Goal: Task Accomplishment & Management: Use online tool/utility

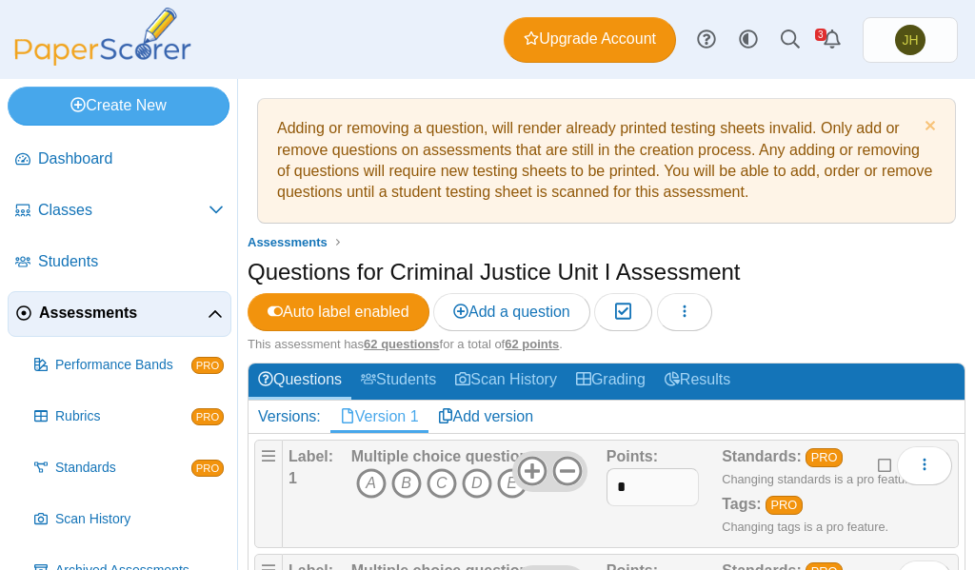
scroll to position [190, 0]
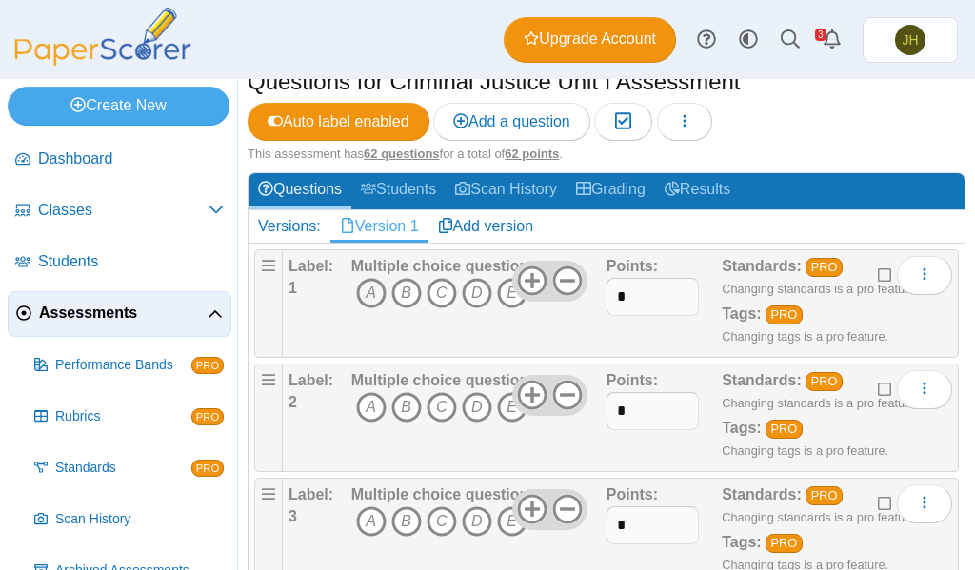
click at [362, 290] on icon "A" at bounding box center [371, 293] width 30 height 30
click at [477, 406] on icon "D" at bounding box center [477, 407] width 30 height 30
click at [397, 524] on icon "B" at bounding box center [406, 522] width 30 height 30
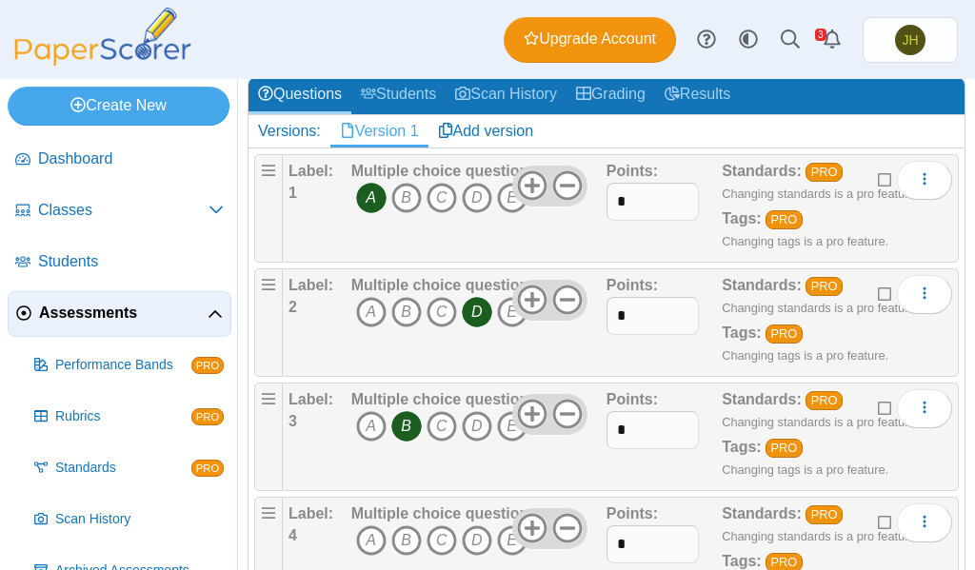
scroll to position [381, 0]
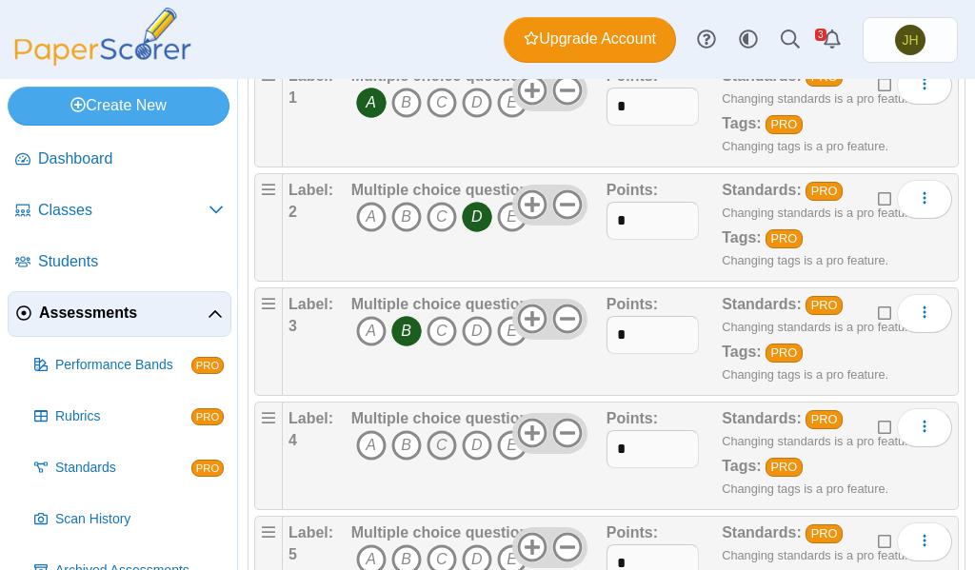
click at [437, 448] on icon "C" at bounding box center [442, 445] width 30 height 30
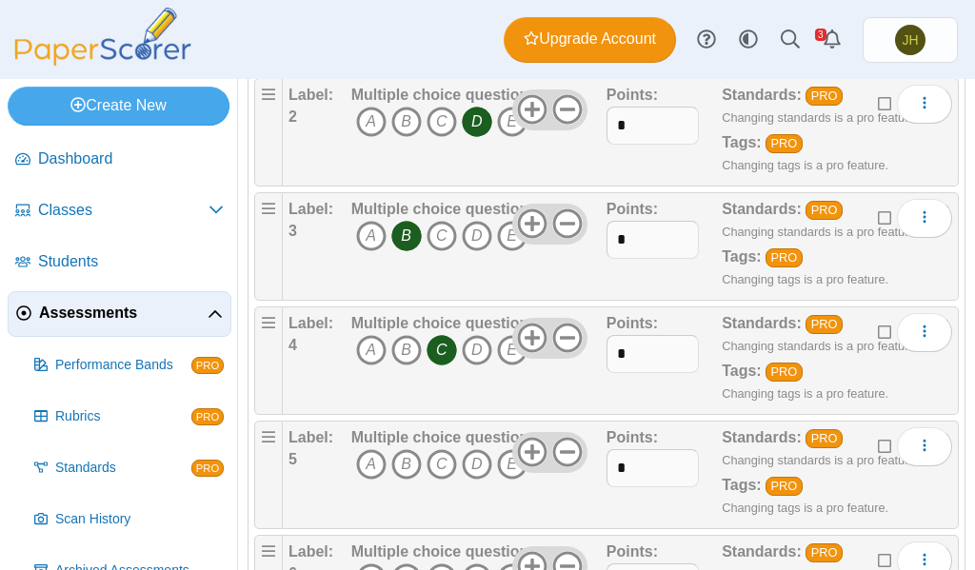
click at [361, 468] on icon "A" at bounding box center [371, 465] width 30 height 30
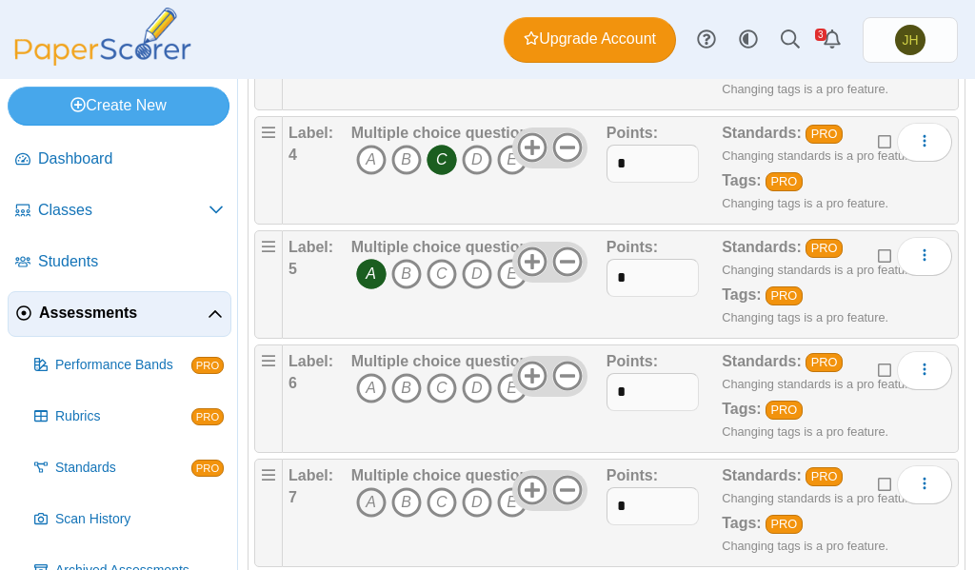
click at [371, 501] on icon "A" at bounding box center [371, 503] width 30 height 30
click at [369, 390] on icon "A" at bounding box center [371, 388] width 30 height 30
click at [439, 497] on icon "C" at bounding box center [442, 503] width 30 height 30
click at [375, 507] on icon "A" at bounding box center [371, 503] width 30 height 30
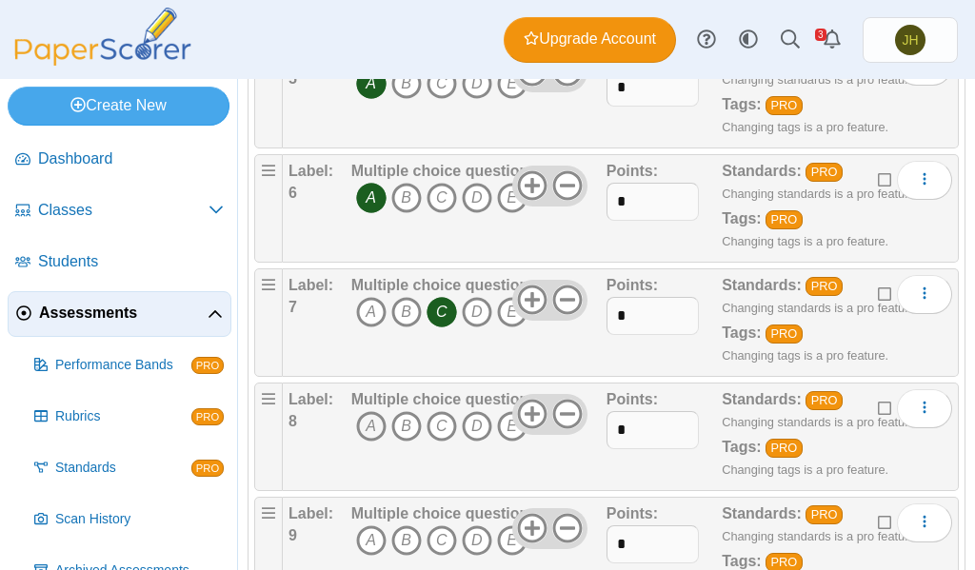
click at [364, 424] on icon "A" at bounding box center [371, 426] width 30 height 30
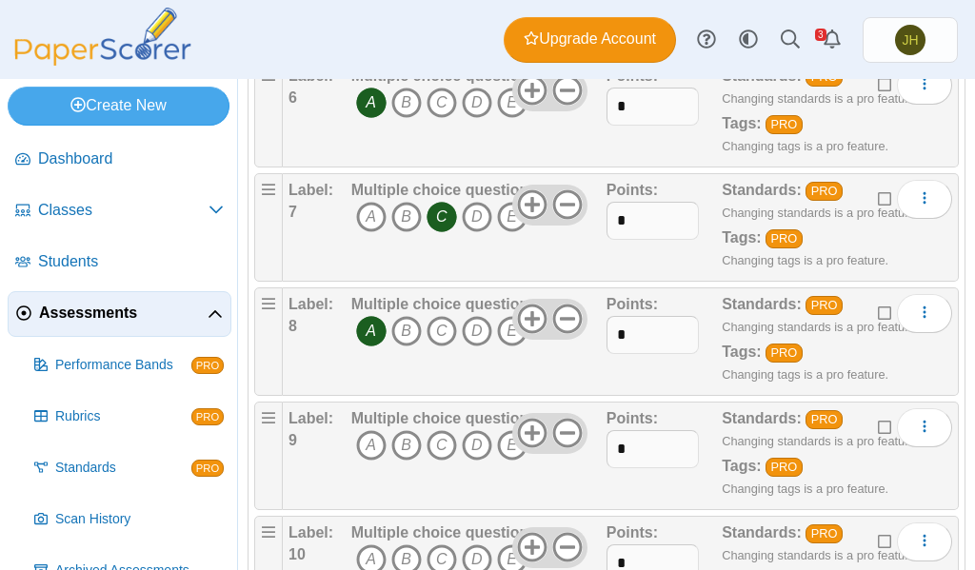
scroll to position [1048, 0]
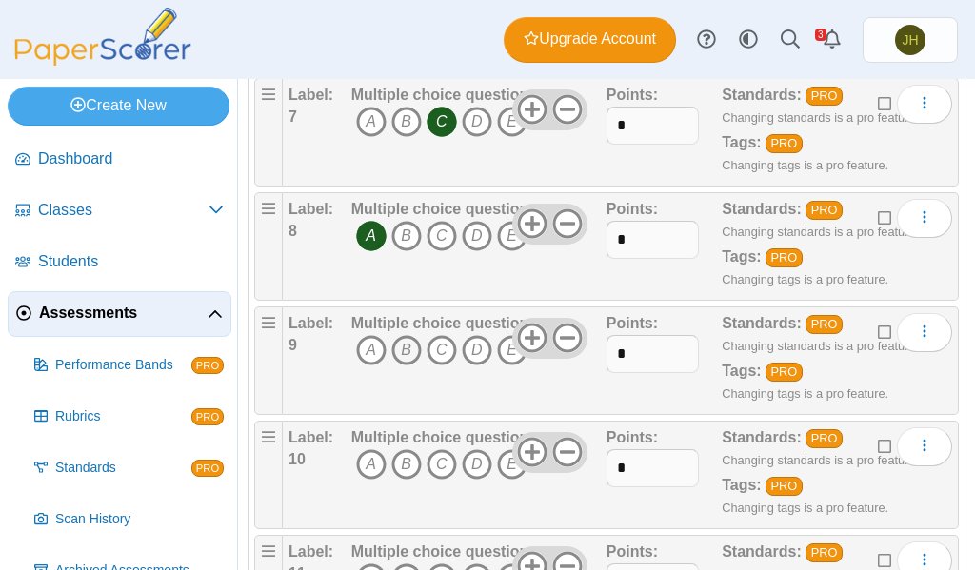
click at [403, 353] on icon "B" at bounding box center [406, 350] width 30 height 30
click at [367, 470] on icon "A" at bounding box center [371, 465] width 30 height 30
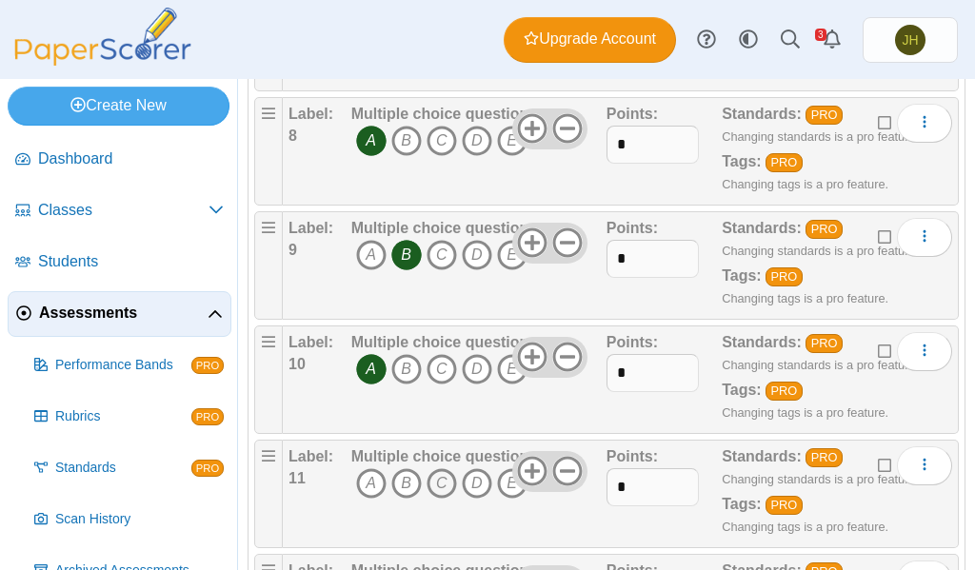
click at [439, 483] on icon "C" at bounding box center [442, 484] width 30 height 30
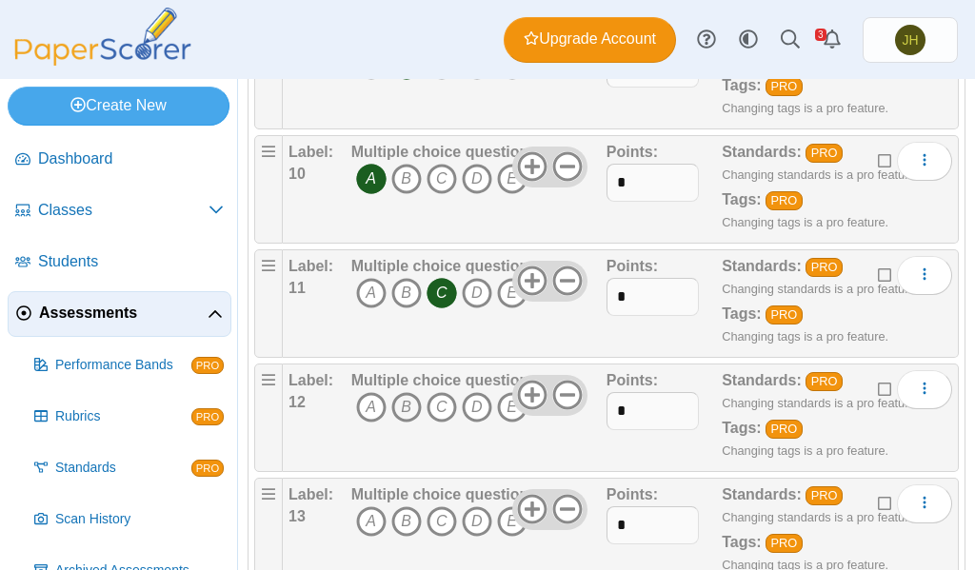
click at [401, 405] on icon "B" at bounding box center [406, 407] width 30 height 30
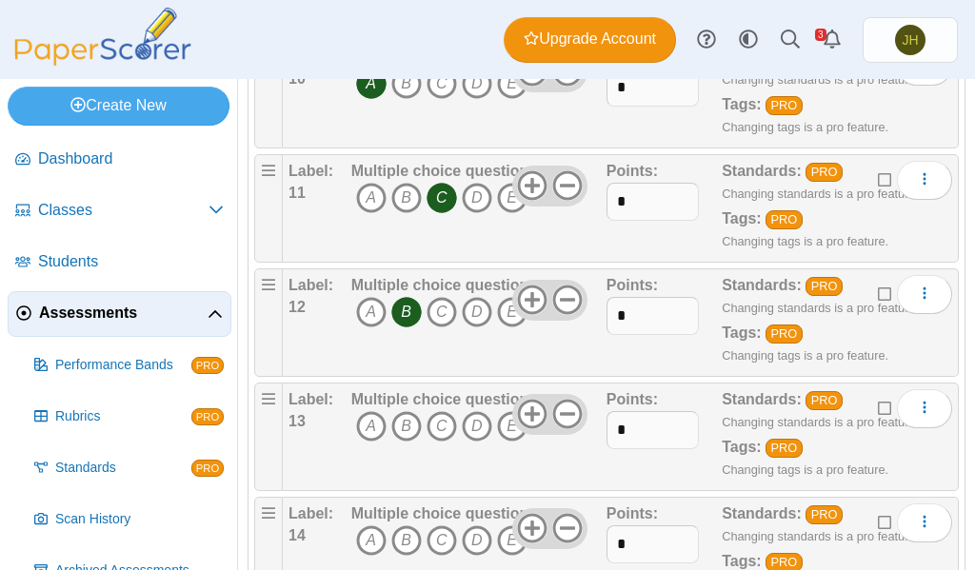
scroll to position [1524, 0]
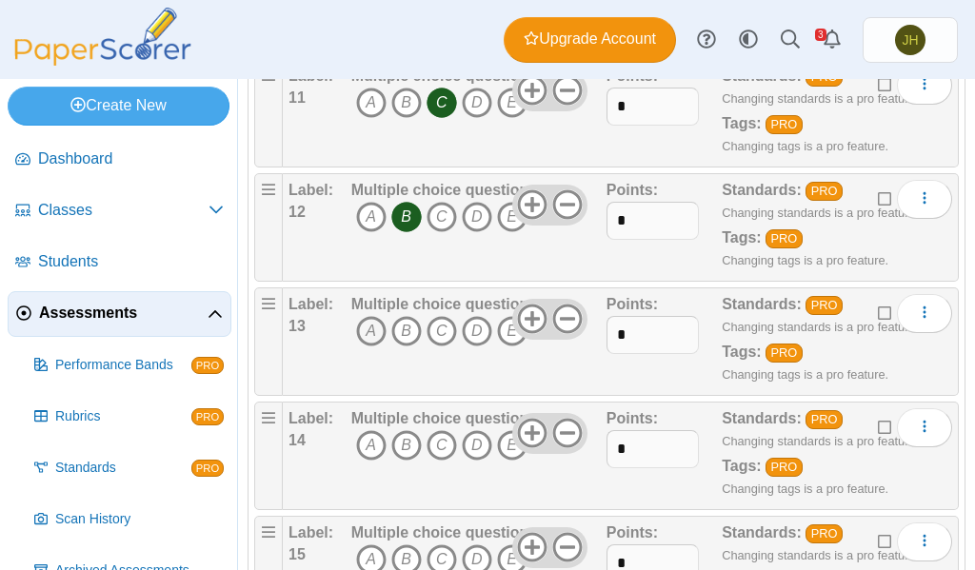
click at [368, 332] on icon "A" at bounding box center [371, 331] width 30 height 30
click at [403, 447] on icon "B" at bounding box center [406, 445] width 30 height 30
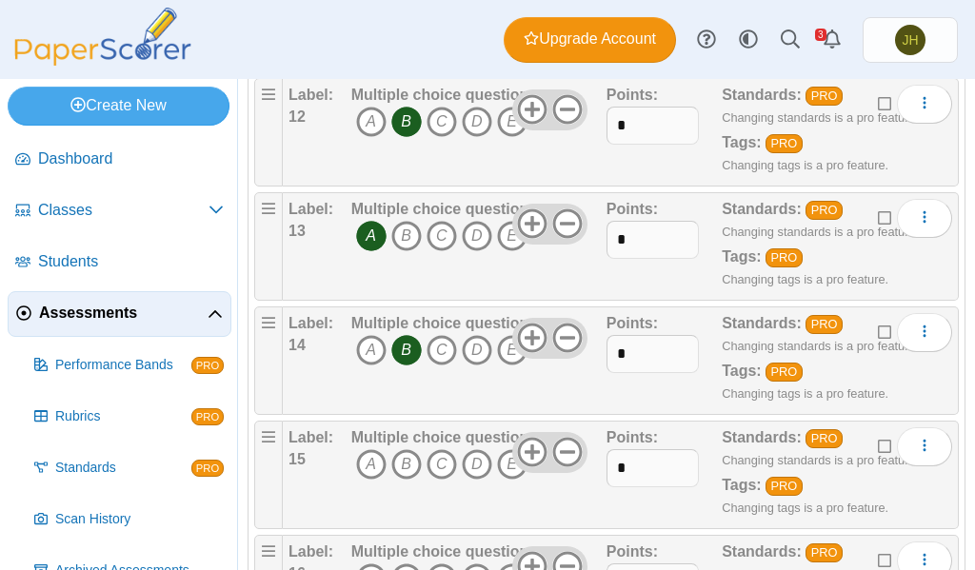
scroll to position [1714, 0]
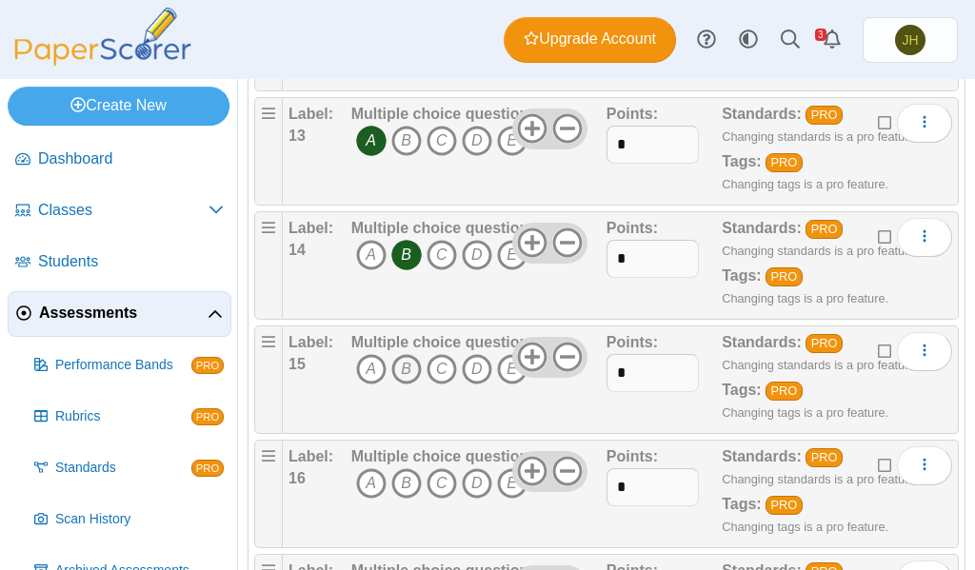
click at [403, 376] on icon "B" at bounding box center [406, 369] width 30 height 30
click at [474, 477] on icon "D" at bounding box center [477, 484] width 30 height 30
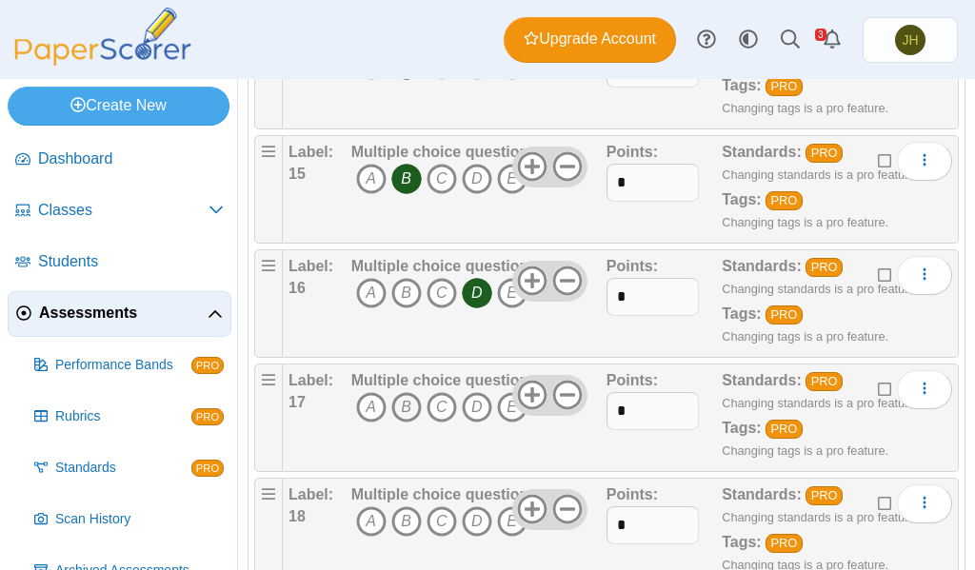
click at [404, 398] on icon "B" at bounding box center [406, 407] width 30 height 30
click at [479, 520] on icon "D" at bounding box center [477, 522] width 30 height 30
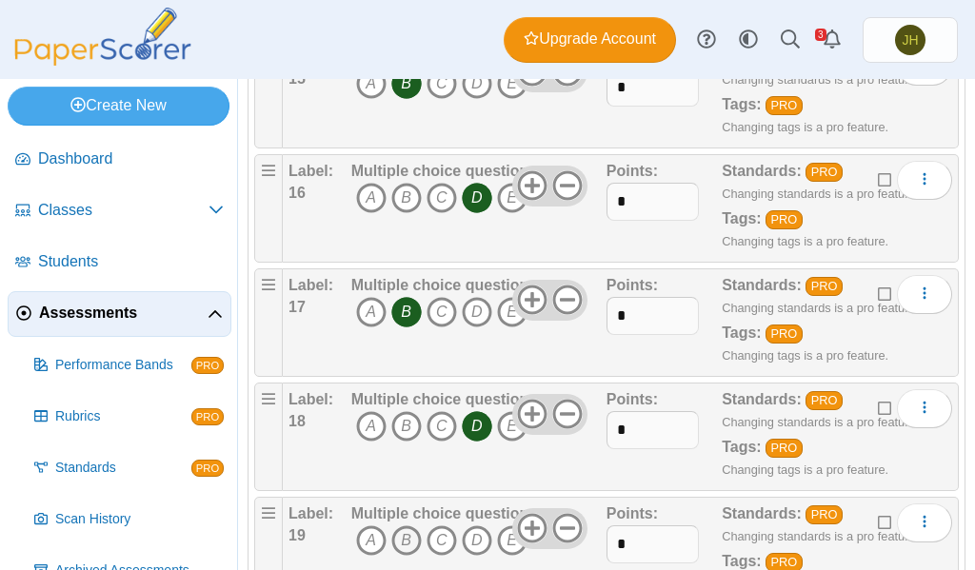
click at [406, 541] on icon "B" at bounding box center [406, 541] width 30 height 30
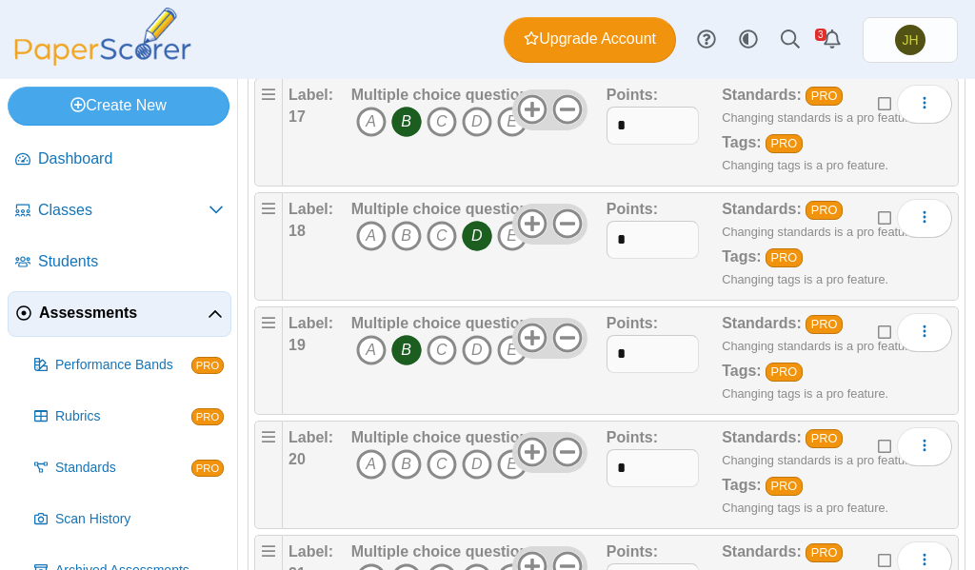
scroll to position [2286, 0]
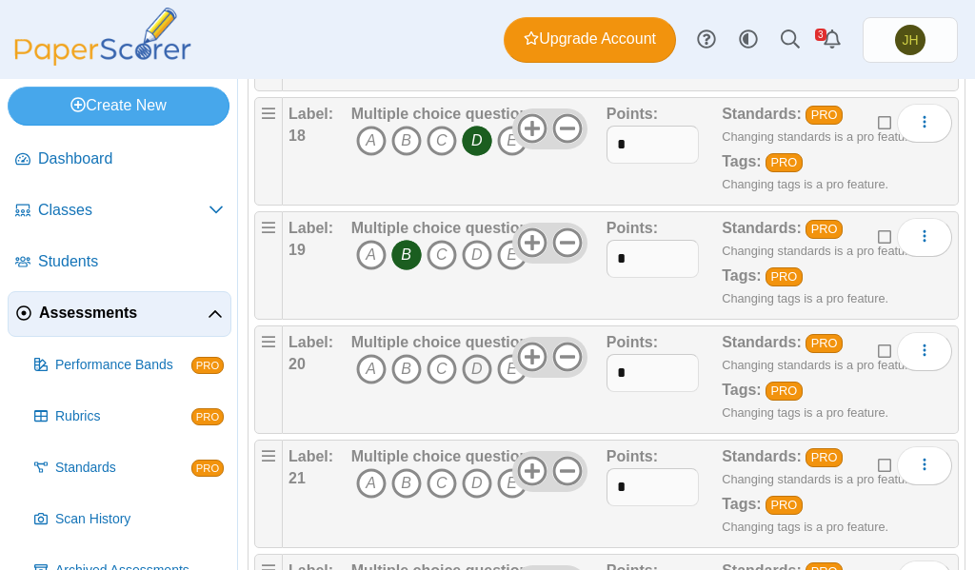
click at [472, 366] on icon "D" at bounding box center [477, 369] width 30 height 30
click at [366, 477] on icon "A" at bounding box center [371, 484] width 30 height 30
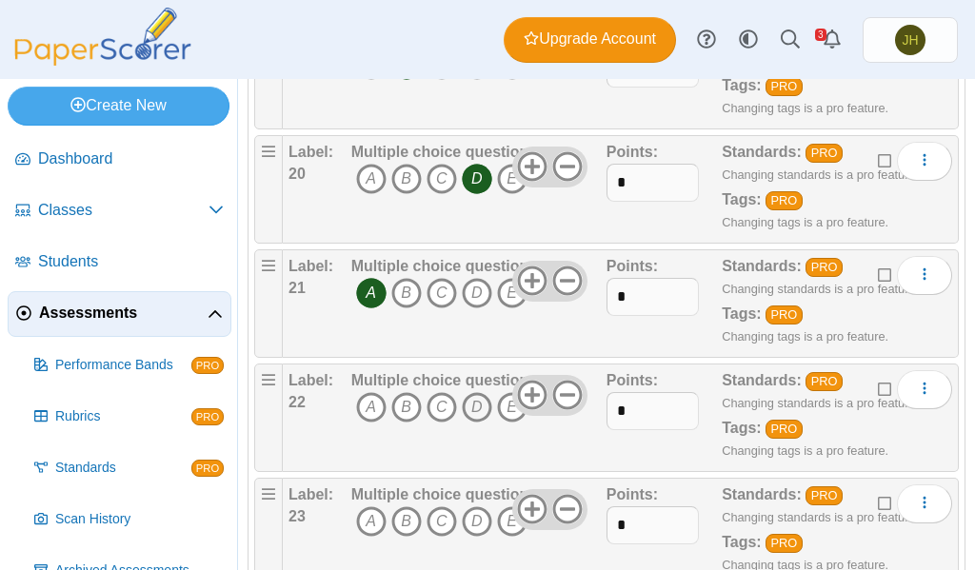
click at [473, 413] on icon "D" at bounding box center [477, 407] width 30 height 30
click at [443, 530] on icon "C" at bounding box center [442, 522] width 30 height 30
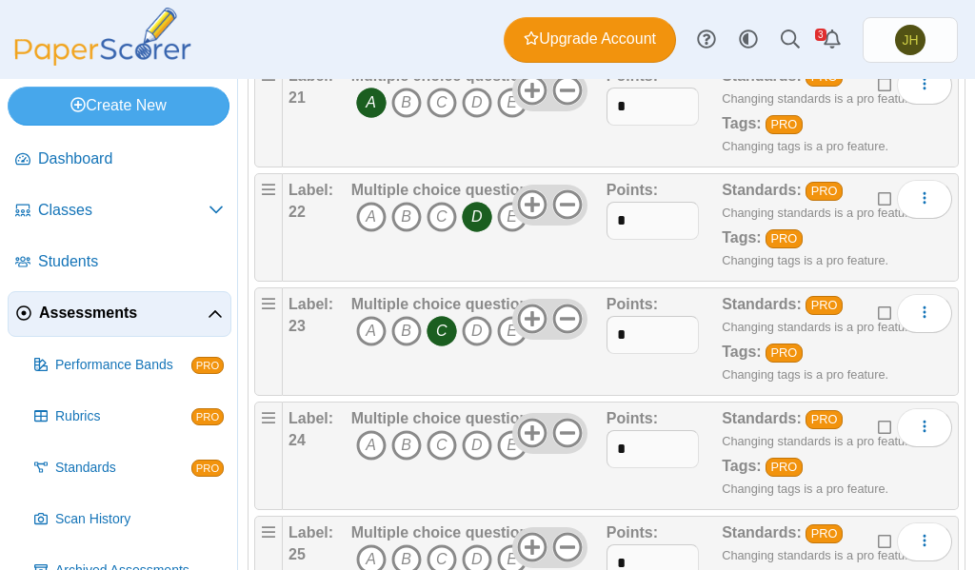
scroll to position [2762, 0]
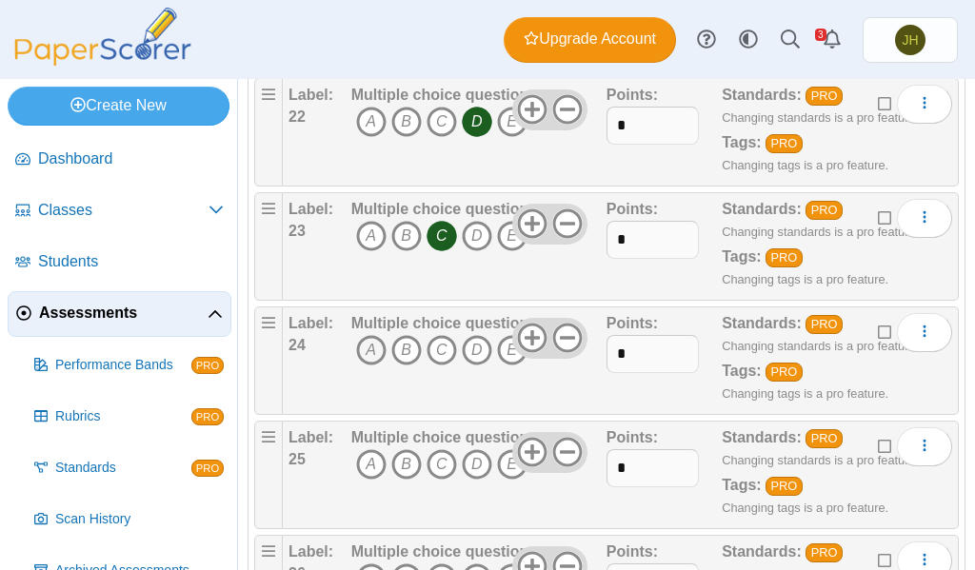
click at [368, 353] on icon "A" at bounding box center [371, 350] width 30 height 30
click at [405, 461] on icon "B" at bounding box center [406, 465] width 30 height 30
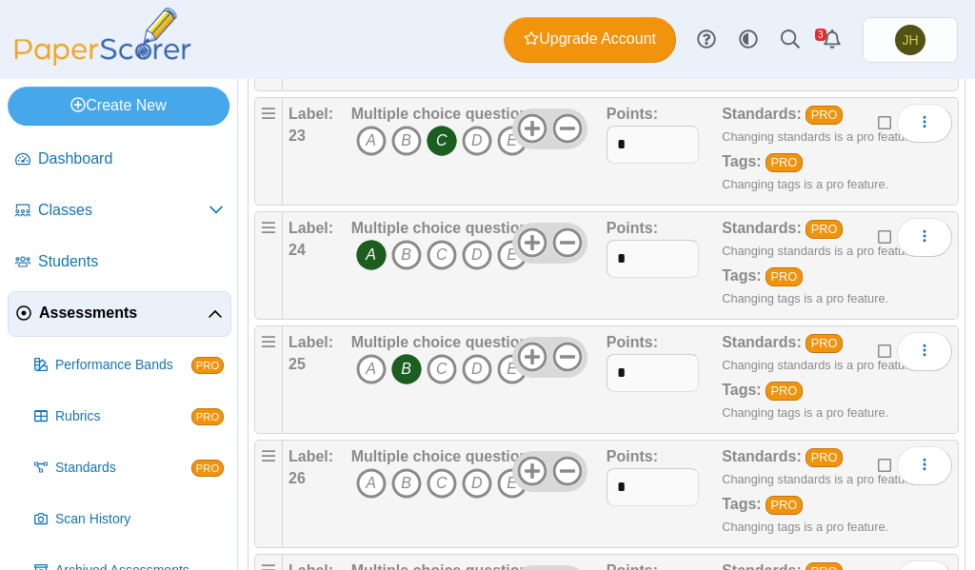
scroll to position [2952, 0]
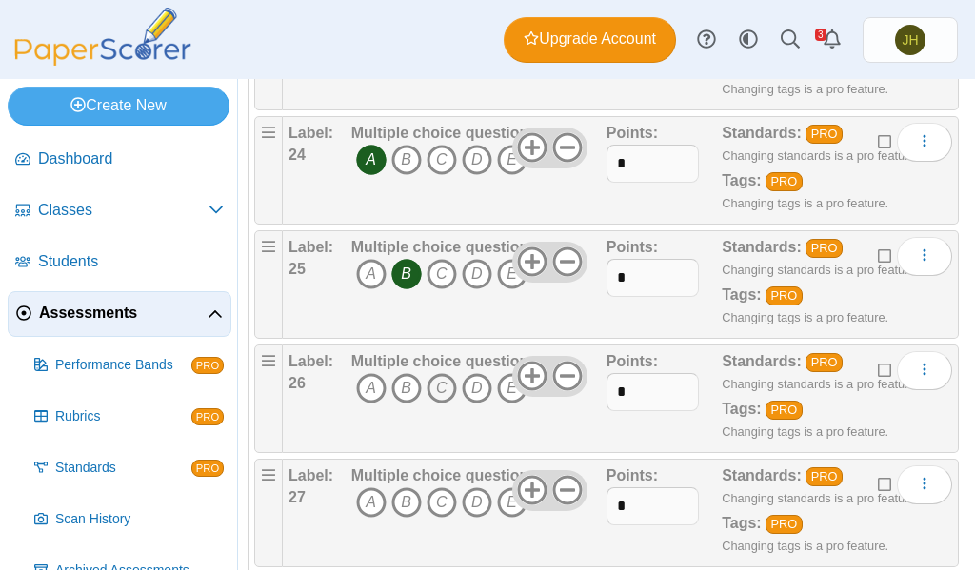
click at [442, 382] on icon "C" at bounding box center [442, 388] width 30 height 30
click at [503, 507] on icon "E" at bounding box center [512, 503] width 30 height 30
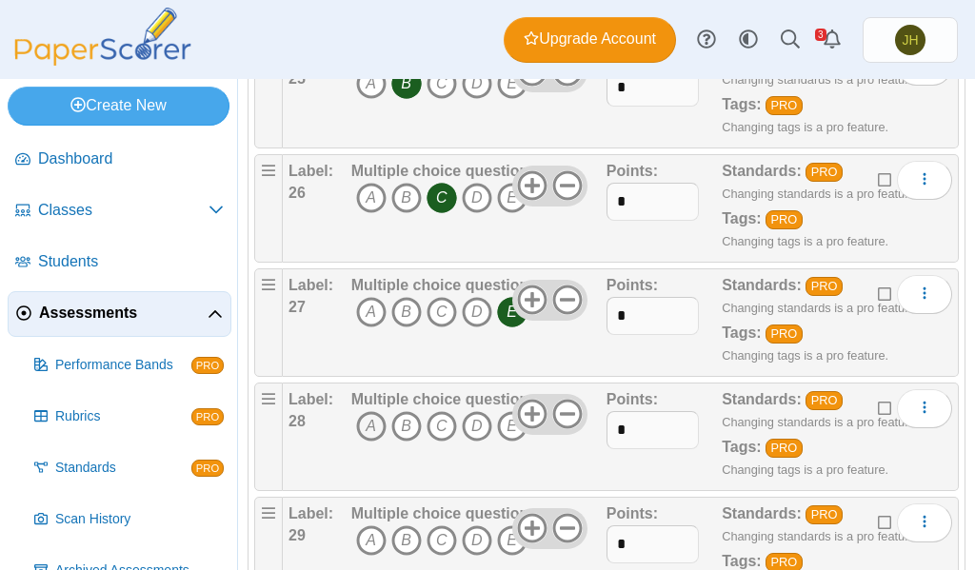
click at [368, 433] on icon "A" at bounding box center [371, 426] width 30 height 30
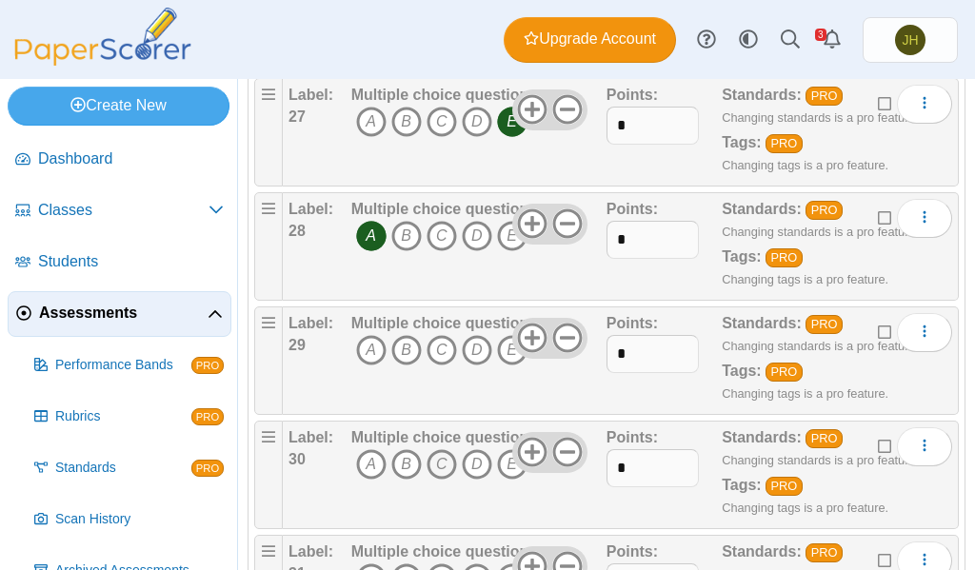
click at [442, 466] on icon "C" at bounding box center [442, 465] width 30 height 30
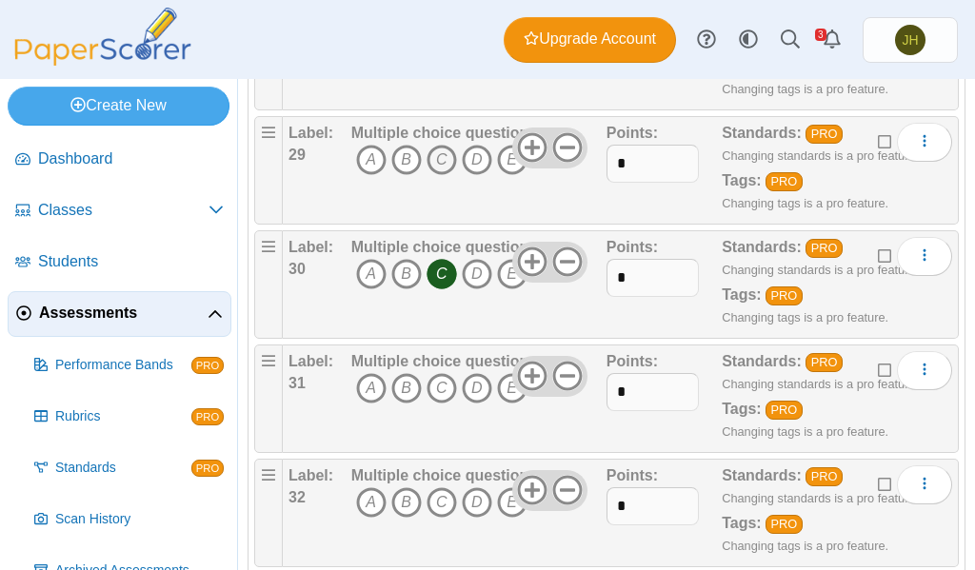
click at [437, 159] on icon "C" at bounding box center [442, 160] width 30 height 30
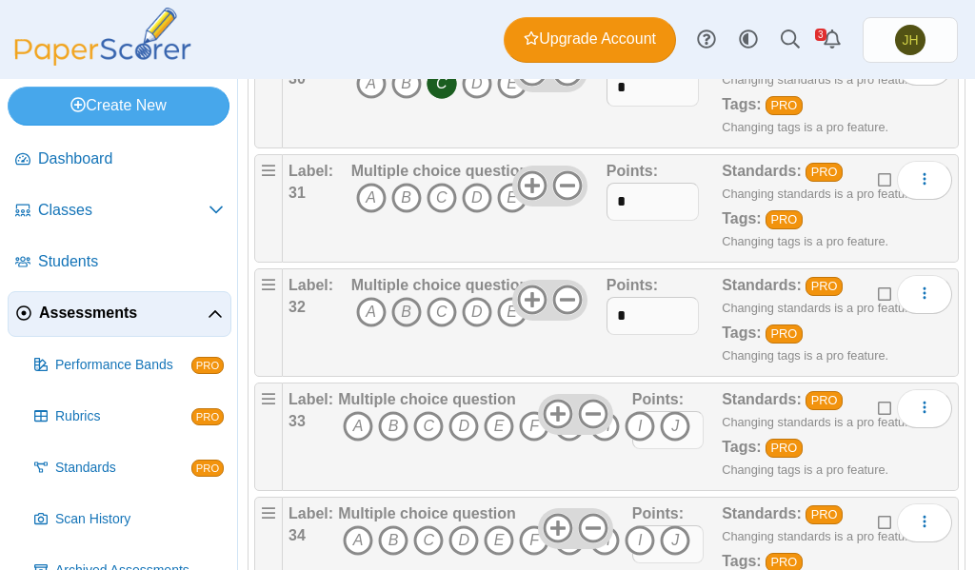
click at [399, 316] on icon "B" at bounding box center [406, 312] width 30 height 30
click at [581, 410] on icon at bounding box center [593, 414] width 30 height 30
click at [545, 414] on use at bounding box center [559, 415] width 30 height 30
click at [399, 194] on icon "B" at bounding box center [406, 198] width 30 height 30
click at [437, 316] on icon "C" at bounding box center [442, 312] width 30 height 30
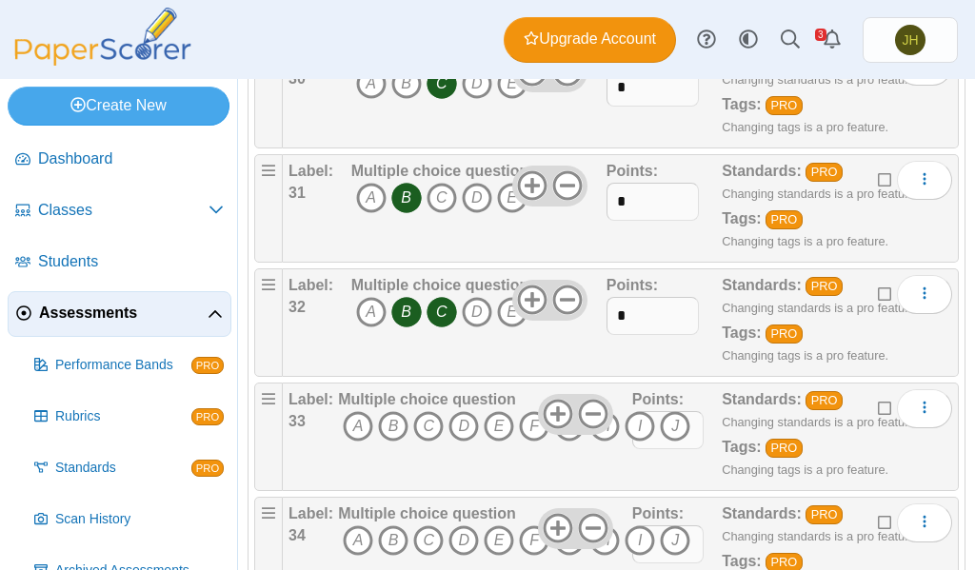
click at [403, 310] on icon "B" at bounding box center [406, 312] width 30 height 30
click at [389, 421] on icon "B" at bounding box center [393, 426] width 30 height 30
click at [607, 535] on icon "H" at bounding box center [605, 541] width 30 height 30
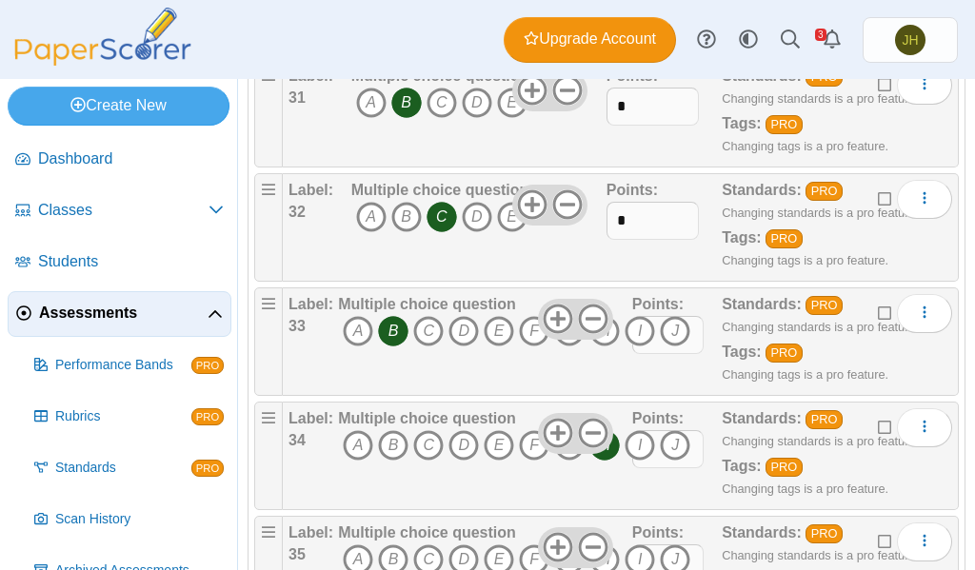
scroll to position [4000, 0]
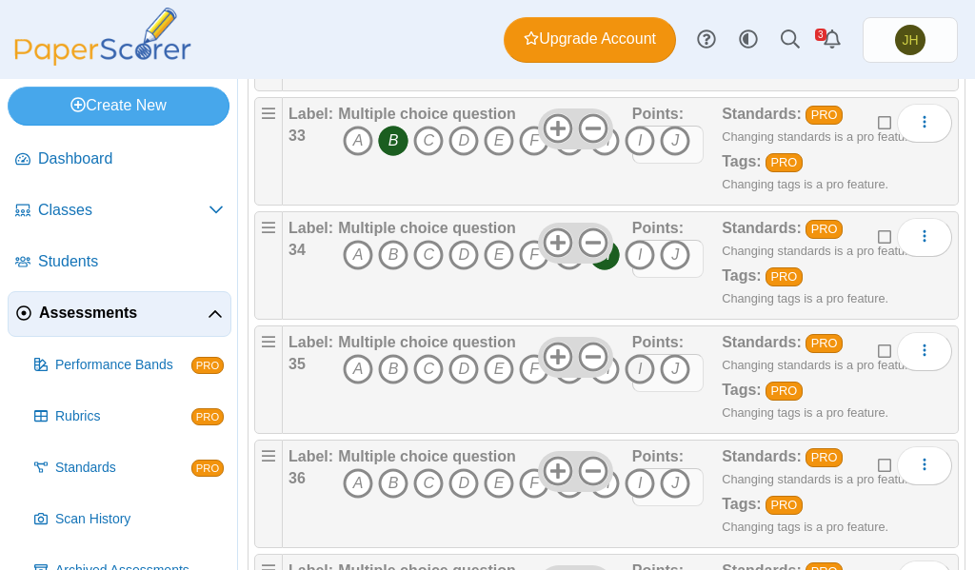
click at [635, 369] on icon "I" at bounding box center [640, 369] width 30 height 30
click at [353, 486] on icon "A" at bounding box center [358, 484] width 30 height 30
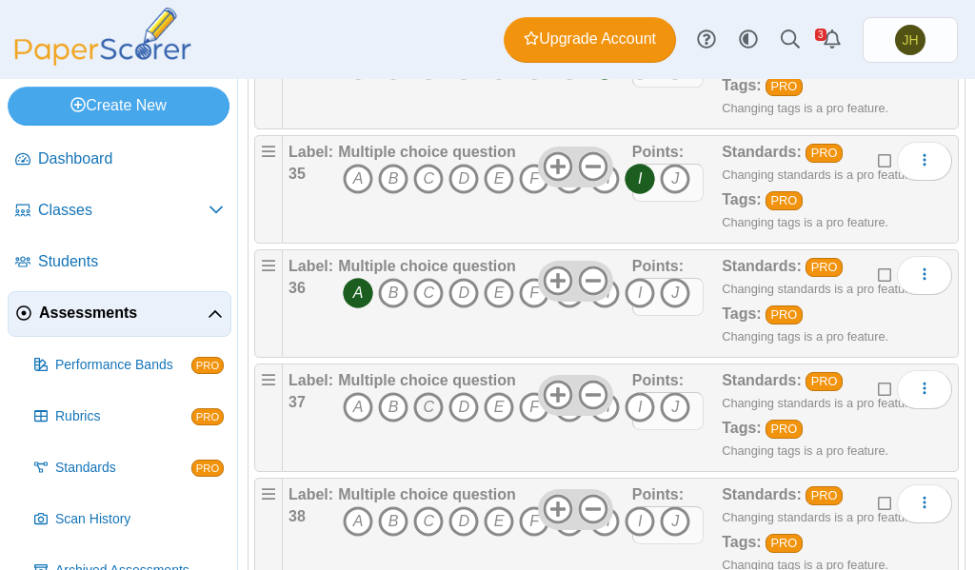
click at [425, 405] on icon "C" at bounding box center [428, 407] width 30 height 30
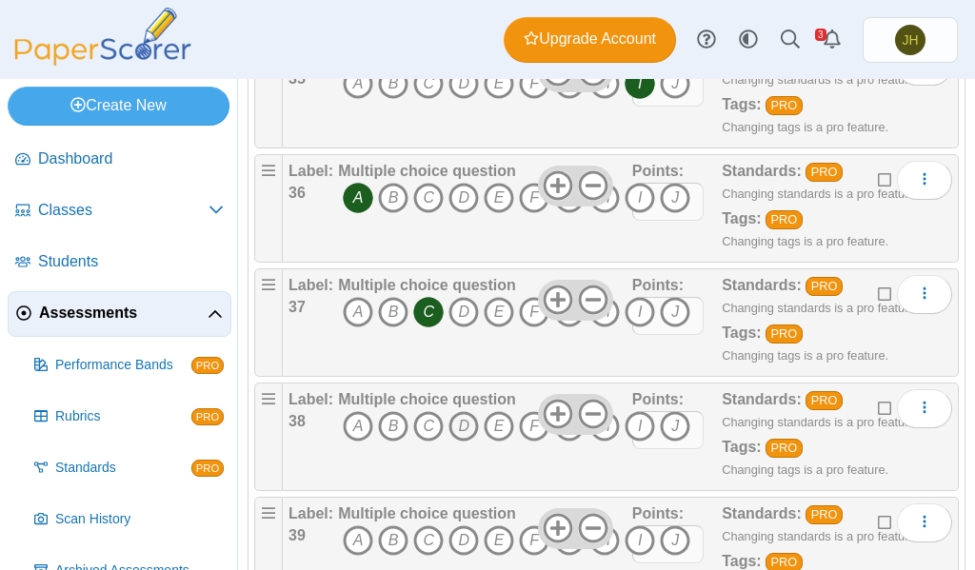
click at [460, 427] on icon "D" at bounding box center [464, 426] width 30 height 30
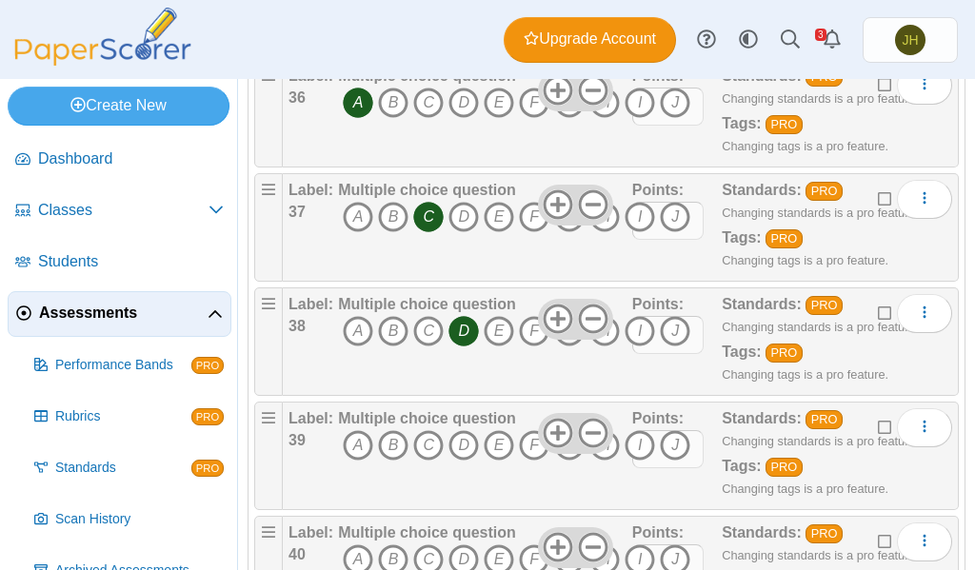
click at [569, 339] on icon "G" at bounding box center [569, 331] width 30 height 30
click at [462, 332] on icon "D" at bounding box center [464, 331] width 30 height 30
click at [457, 439] on icon "D" at bounding box center [464, 445] width 30 height 30
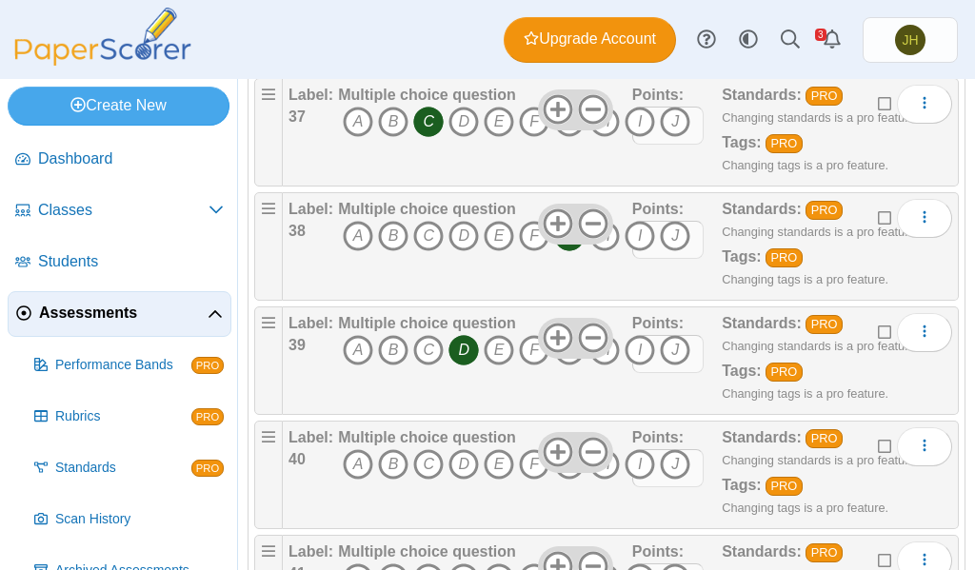
scroll to position [4571, 0]
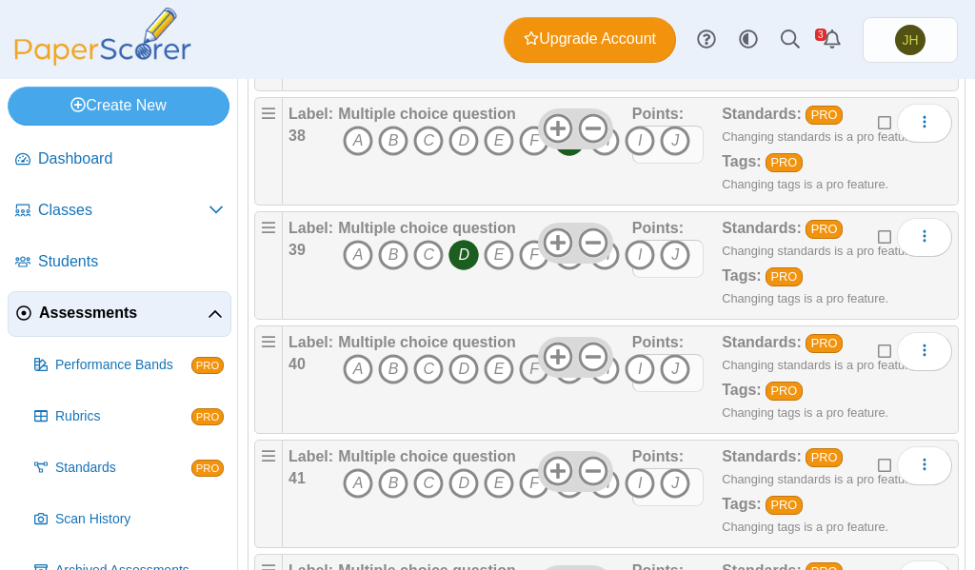
click at [532, 372] on icon "F" at bounding box center [534, 369] width 30 height 30
click at [496, 482] on icon "E" at bounding box center [499, 484] width 30 height 30
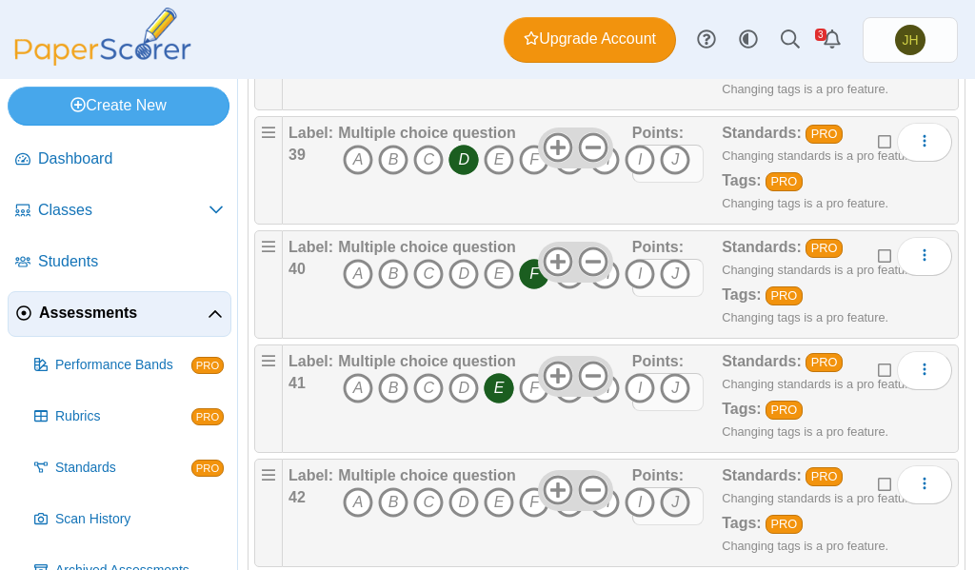
click at [672, 504] on icon "J" at bounding box center [675, 503] width 30 height 30
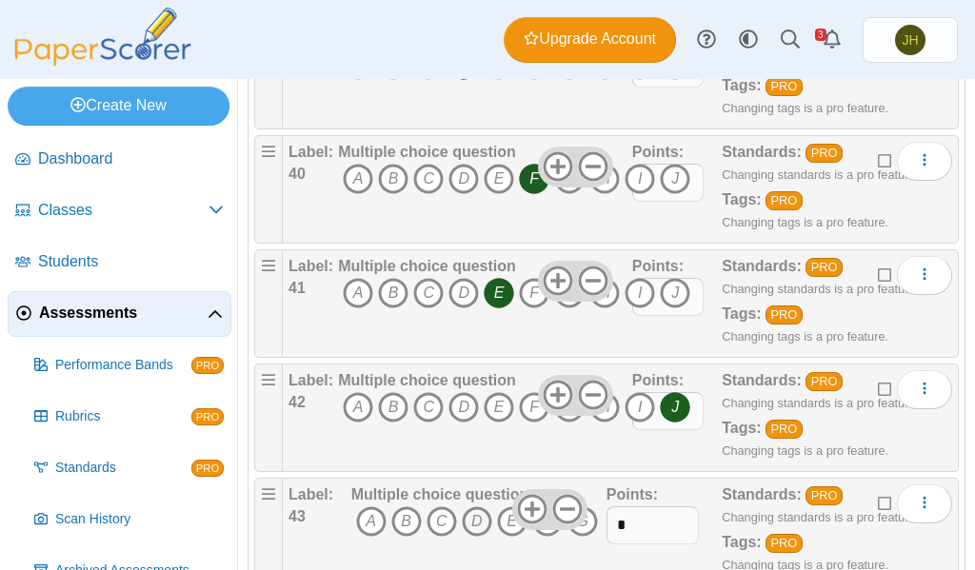
click at [471, 519] on icon "D" at bounding box center [477, 522] width 30 height 30
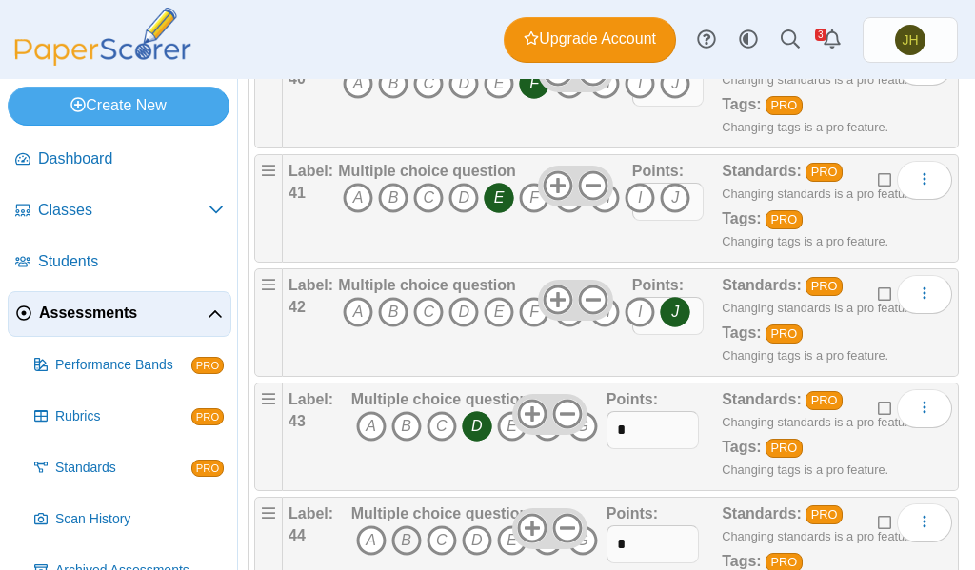
click at [402, 540] on icon "B" at bounding box center [406, 541] width 30 height 30
click at [587, 544] on icon "G" at bounding box center [583, 541] width 30 height 30
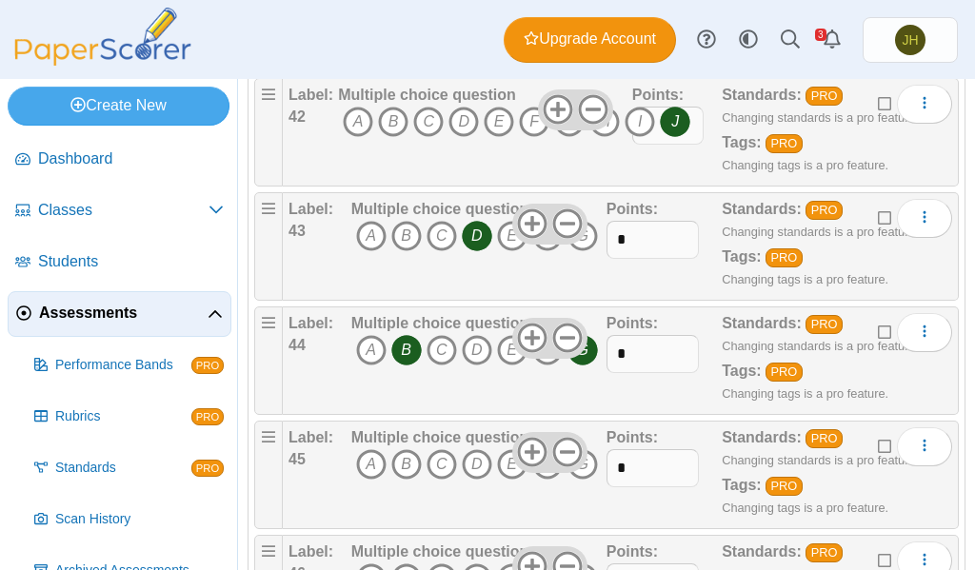
click at [585, 356] on icon "G" at bounding box center [583, 350] width 30 height 30
click at [543, 475] on icon "F" at bounding box center [547, 465] width 30 height 30
click at [363, 463] on icon "A" at bounding box center [371, 465] width 30 height 30
click at [373, 470] on icon "A" at bounding box center [371, 465] width 30 height 30
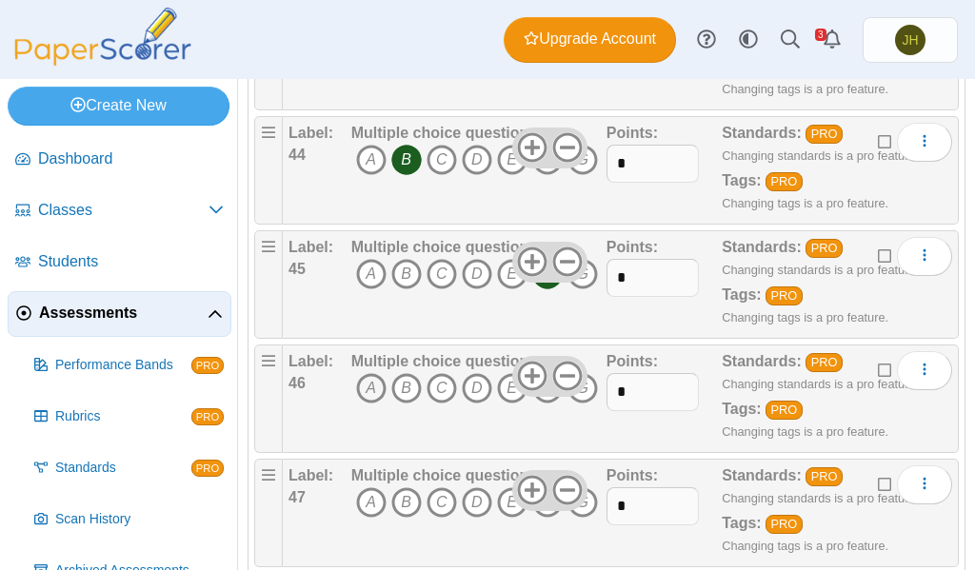
click at [368, 385] on icon "A" at bounding box center [371, 388] width 30 height 30
click at [584, 510] on icon "G" at bounding box center [583, 503] width 30 height 30
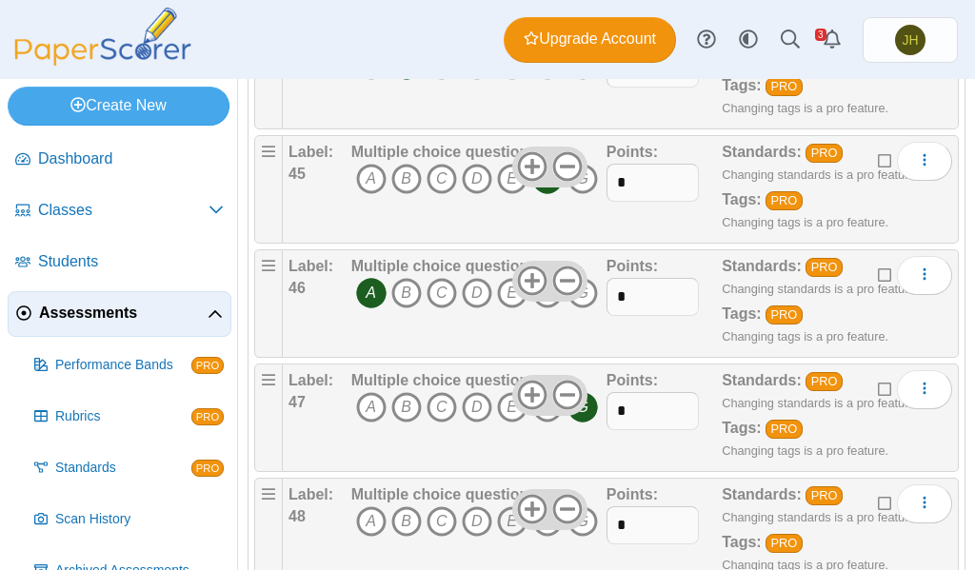
click at [505, 530] on icon "E" at bounding box center [512, 522] width 30 height 30
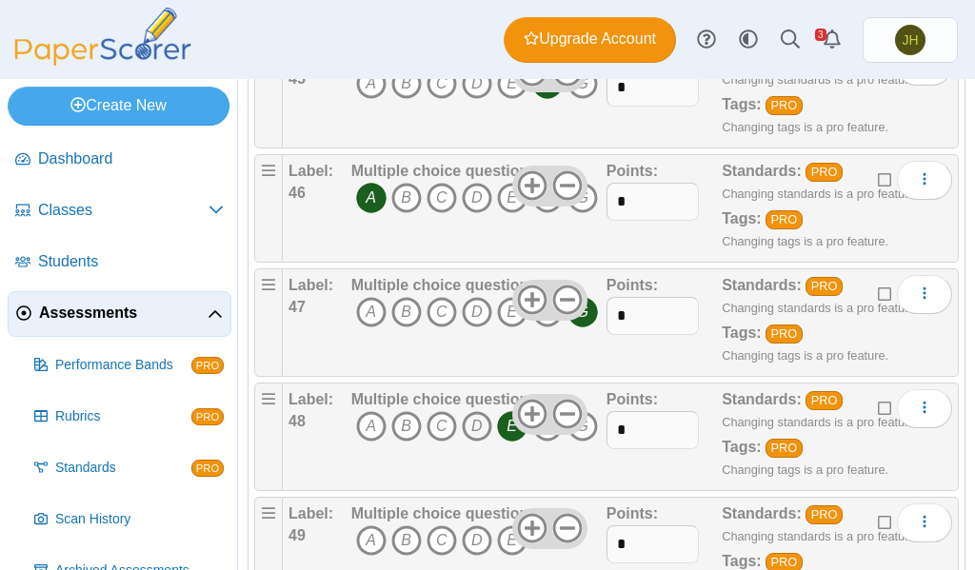
scroll to position [5524, 0]
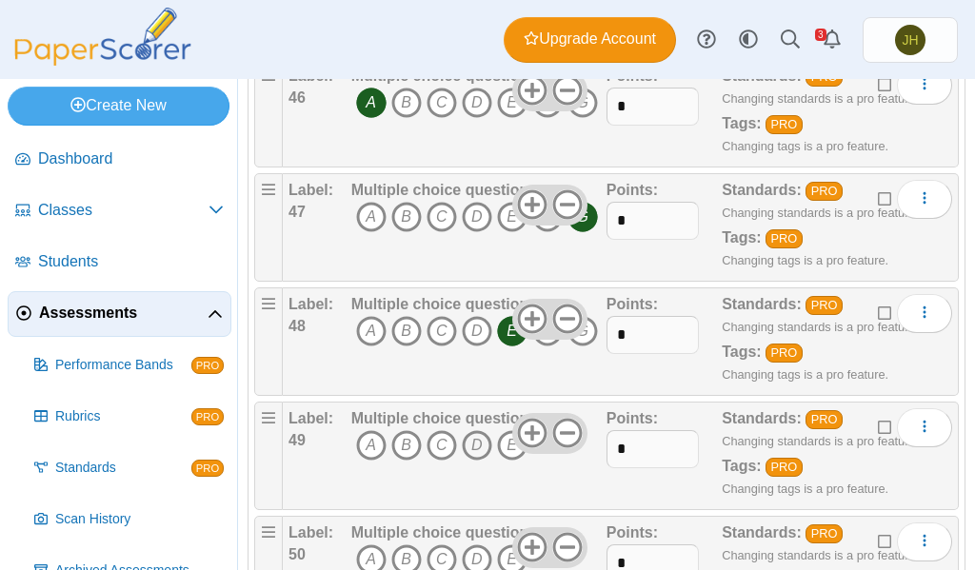
click at [473, 442] on icon "D" at bounding box center [477, 445] width 30 height 30
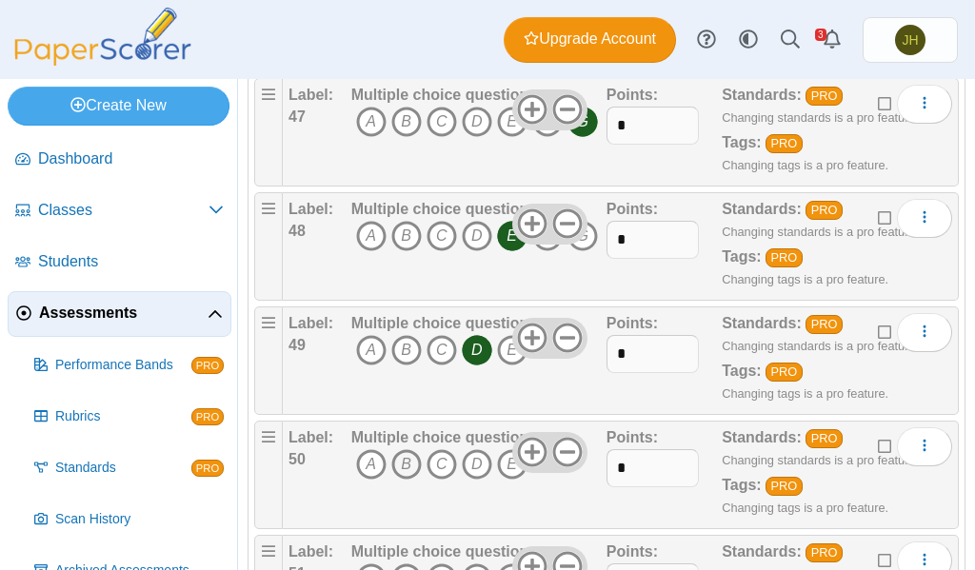
click at [398, 462] on icon "B" at bounding box center [406, 465] width 30 height 30
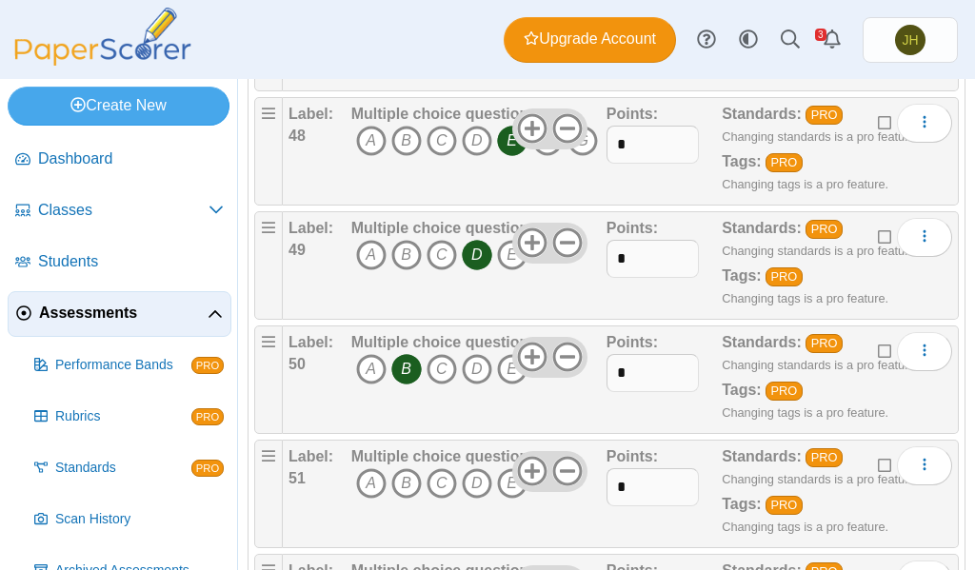
scroll to position [5809, 0]
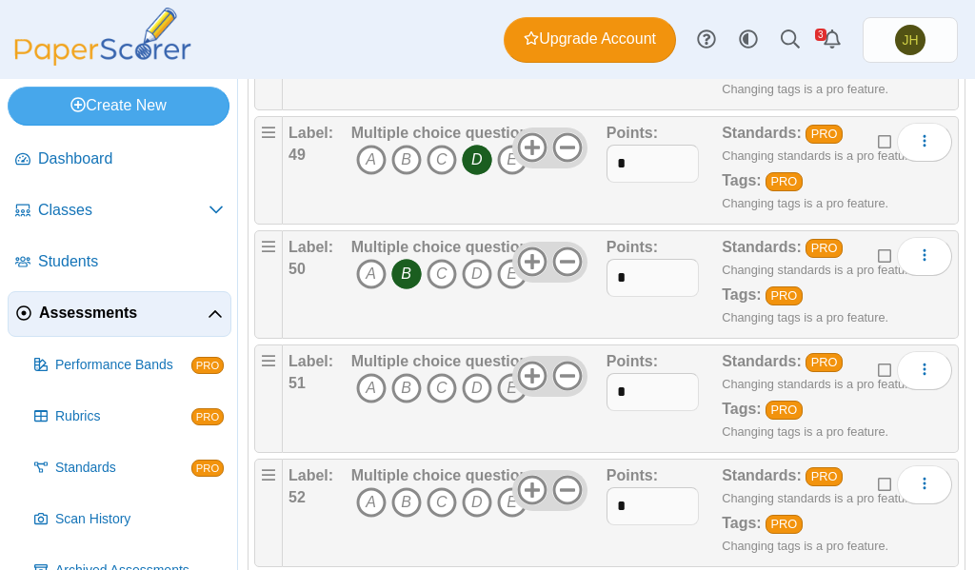
click at [511, 396] on icon "E" at bounding box center [512, 388] width 30 height 30
click at [363, 504] on icon "A" at bounding box center [371, 503] width 30 height 30
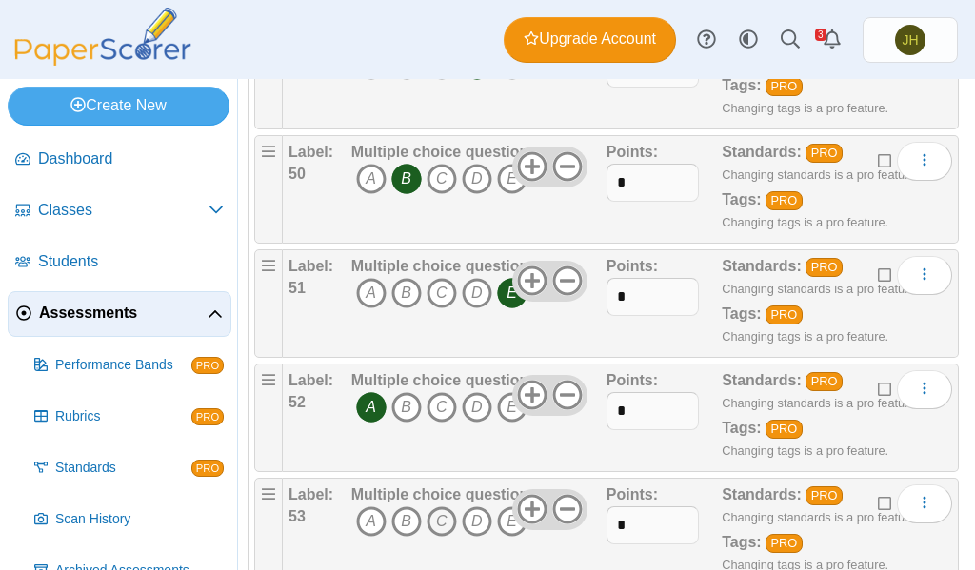
click at [443, 525] on icon "C" at bounding box center [442, 522] width 30 height 30
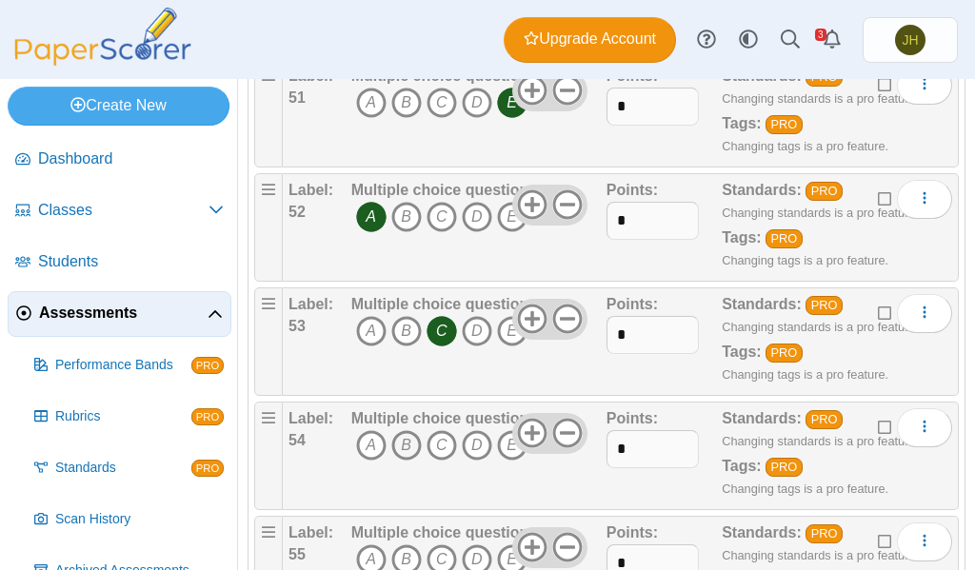
click at [405, 447] on icon "B" at bounding box center [406, 445] width 30 height 30
click at [443, 447] on icon "C" at bounding box center [442, 445] width 30 height 30
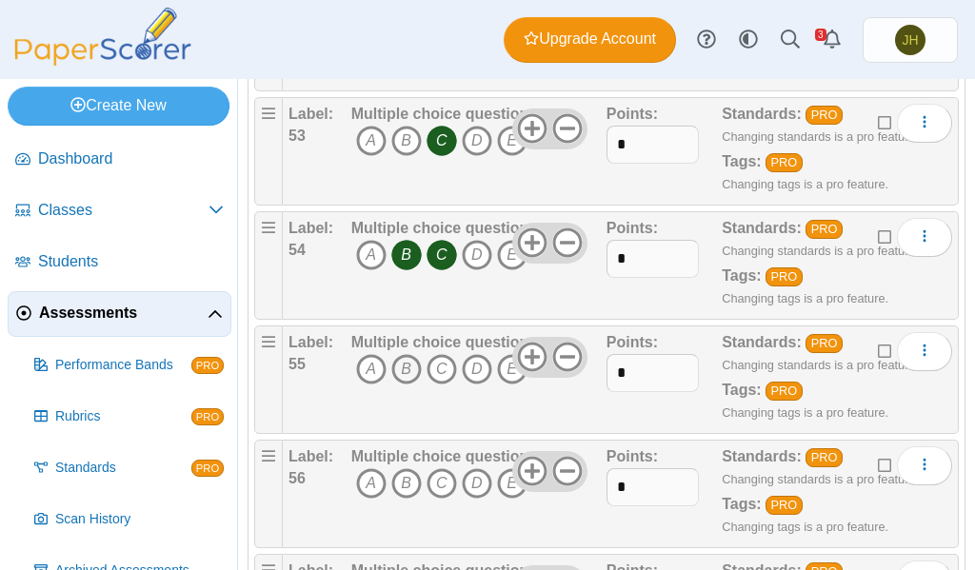
click at [403, 367] on icon "B" at bounding box center [406, 369] width 30 height 30
click at [403, 479] on icon "B" at bounding box center [406, 484] width 30 height 30
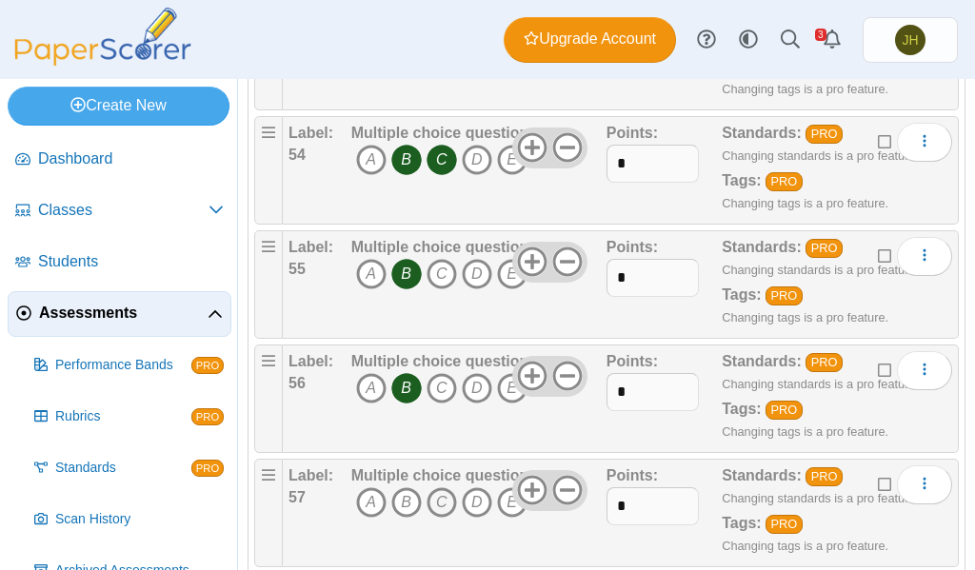
click at [435, 507] on icon "C" at bounding box center [442, 503] width 30 height 30
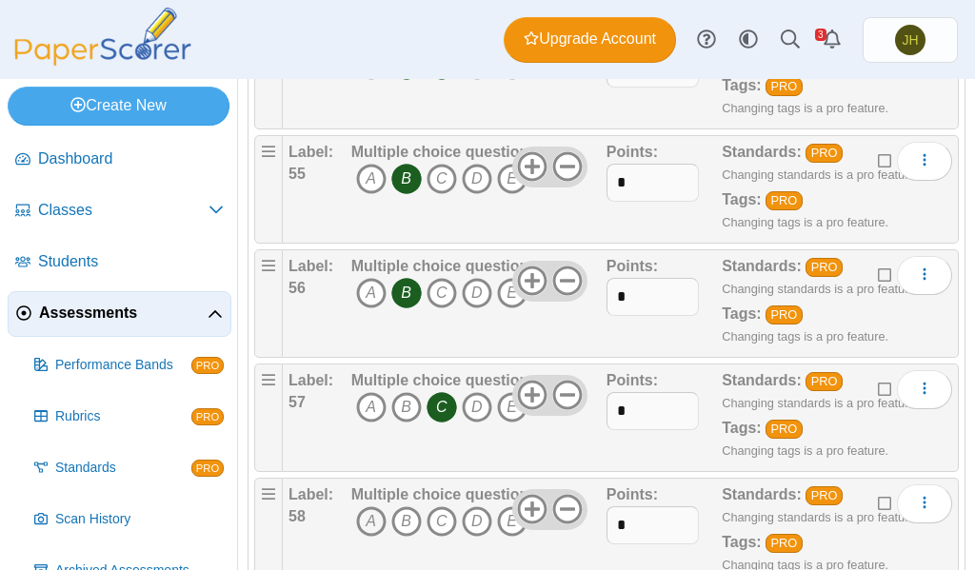
click at [370, 519] on icon "A" at bounding box center [371, 522] width 30 height 30
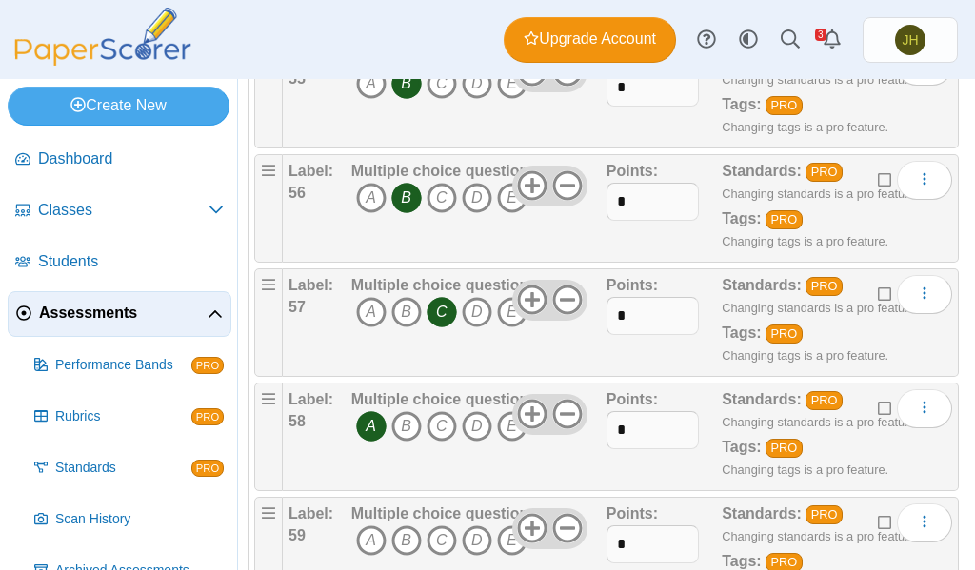
scroll to position [6667, 0]
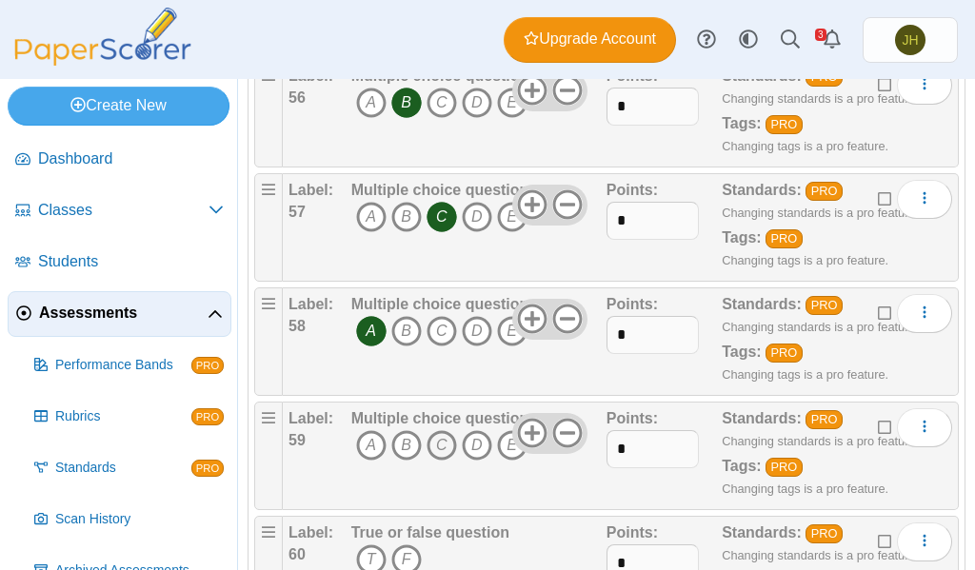
click at [436, 445] on icon "C" at bounding box center [442, 445] width 30 height 30
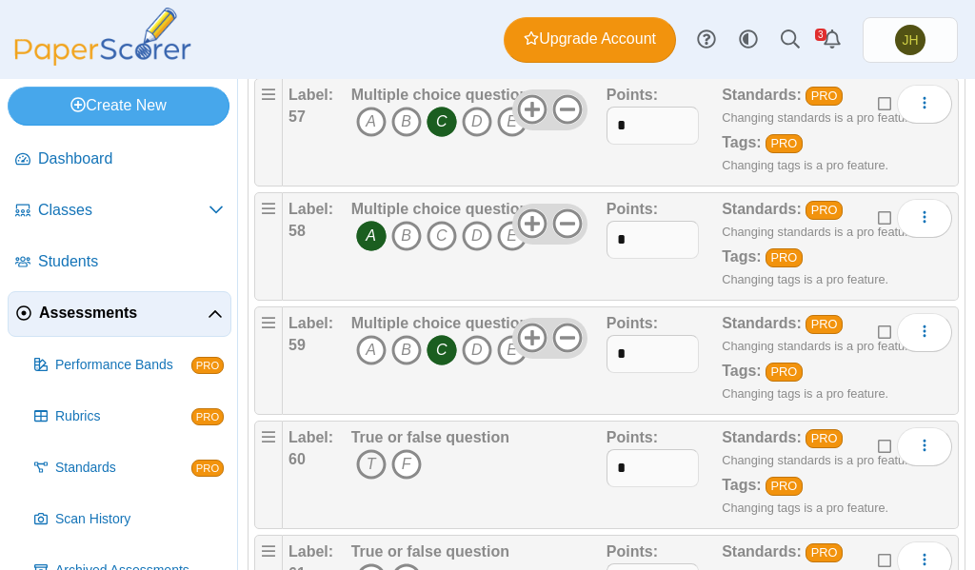
click at [368, 459] on icon "T" at bounding box center [371, 465] width 30 height 30
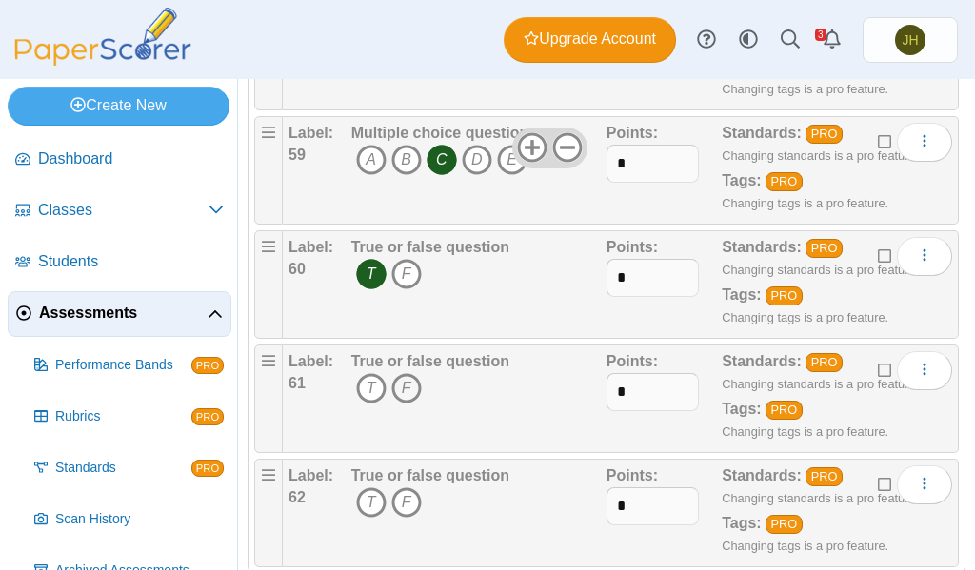
click at [405, 393] on icon "F" at bounding box center [406, 388] width 30 height 30
click at [362, 504] on icon "T" at bounding box center [371, 503] width 30 height 30
